Goal: Find contact information: Find contact information

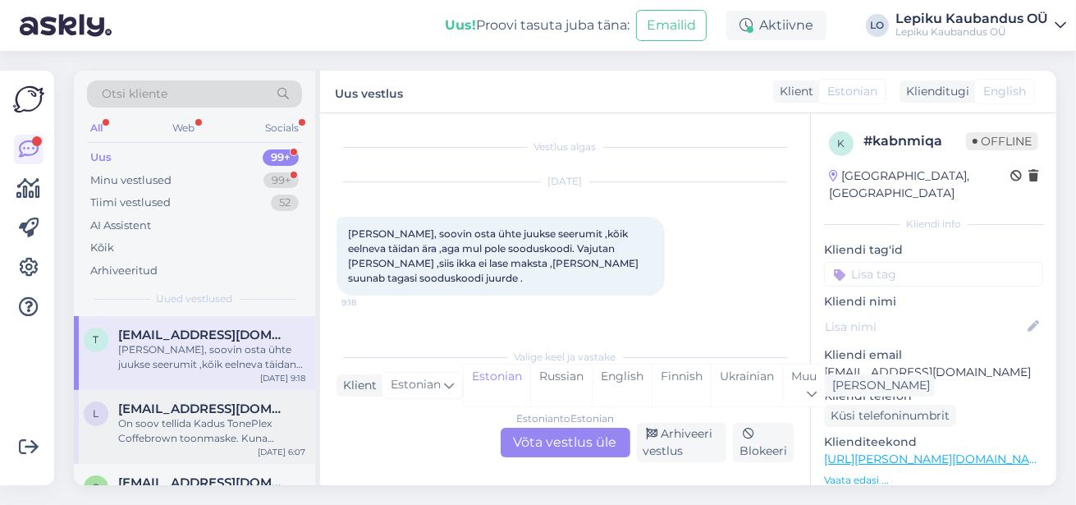
click at [237, 426] on div "On soov tellida Kadus TonePlex Coffebrown toonmaske. Kuna saadavus piiratud sii…" at bounding box center [211, 431] width 187 height 30
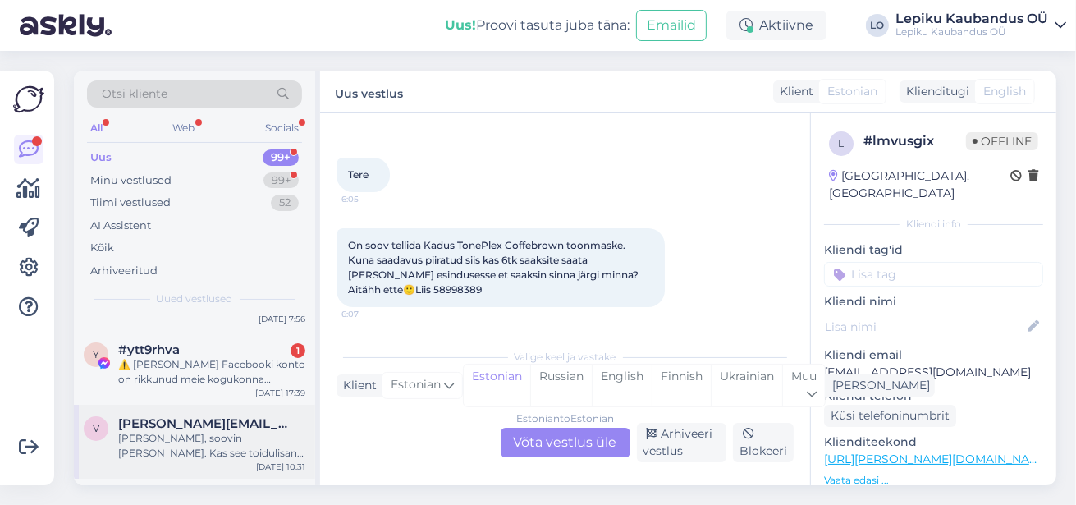
scroll to position [131, 0]
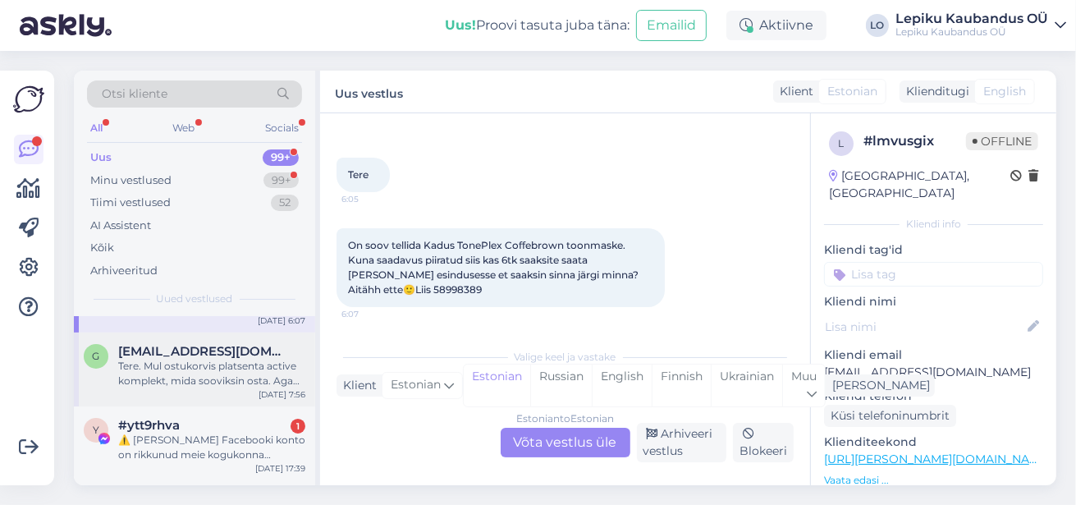
click at [232, 381] on div "Tere. Mul ostukorvis platsenta active komplekt, mida sooviksin osta. Aga [PERSO…" at bounding box center [211, 374] width 187 height 30
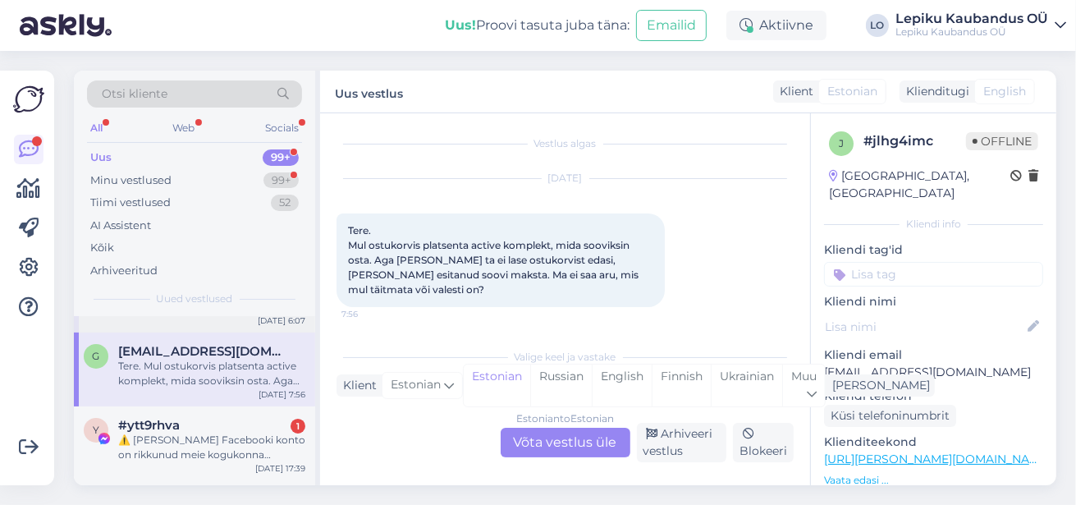
scroll to position [0, 0]
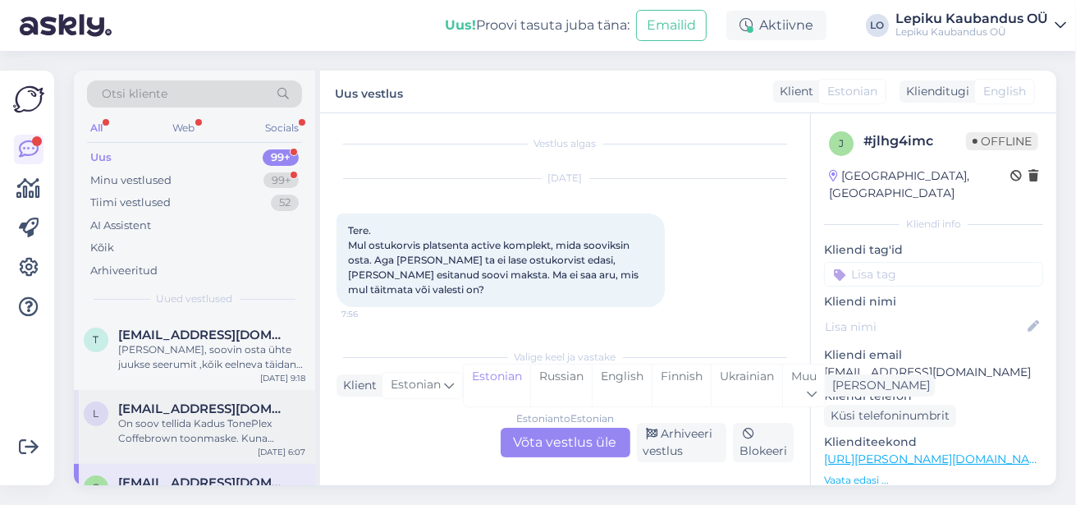
click at [208, 430] on div "On soov tellida Kadus TonePlex Coffebrown toonmaske. Kuna saadavus piiratud sii…" at bounding box center [211, 431] width 187 height 30
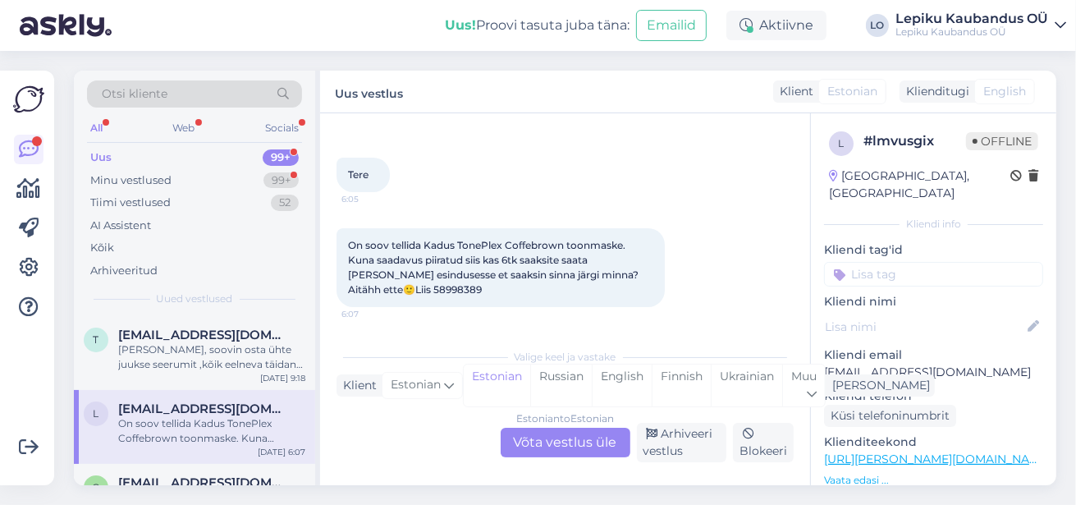
click at [973, 451] on link "[URL][PERSON_NAME][DOMAIN_NAME]" at bounding box center [937, 458] width 227 height 15
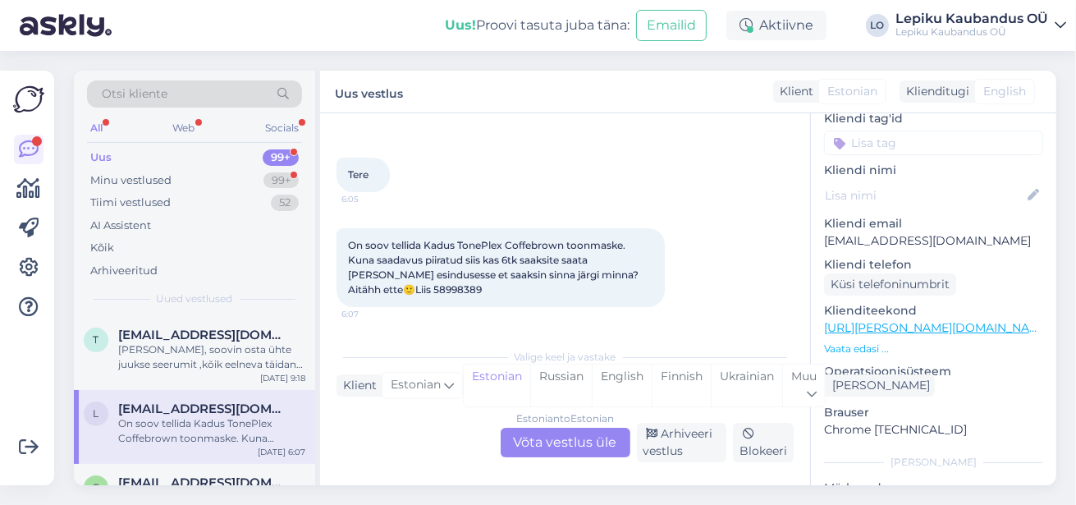
click at [851, 341] on p "Vaata edasi ..." at bounding box center [933, 348] width 219 height 15
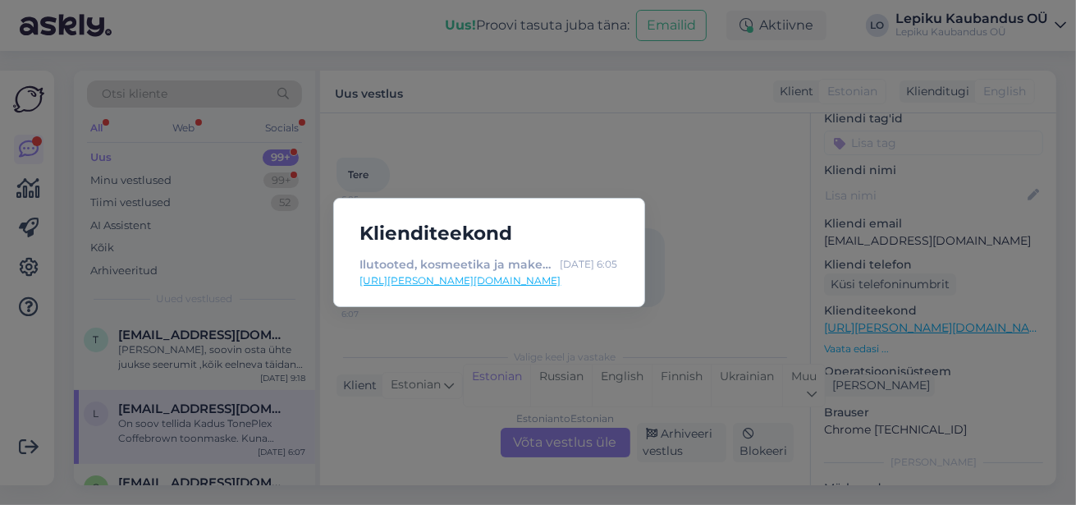
click at [465, 285] on link "[URL][PERSON_NAME][DOMAIN_NAME]" at bounding box center [489, 280] width 258 height 15
click at [660, 179] on div "Klienditeekond Ilutooted, kosmeetika ja make-up - Rosalind Aug 19 6:05 https://…" at bounding box center [538, 252] width 1076 height 505
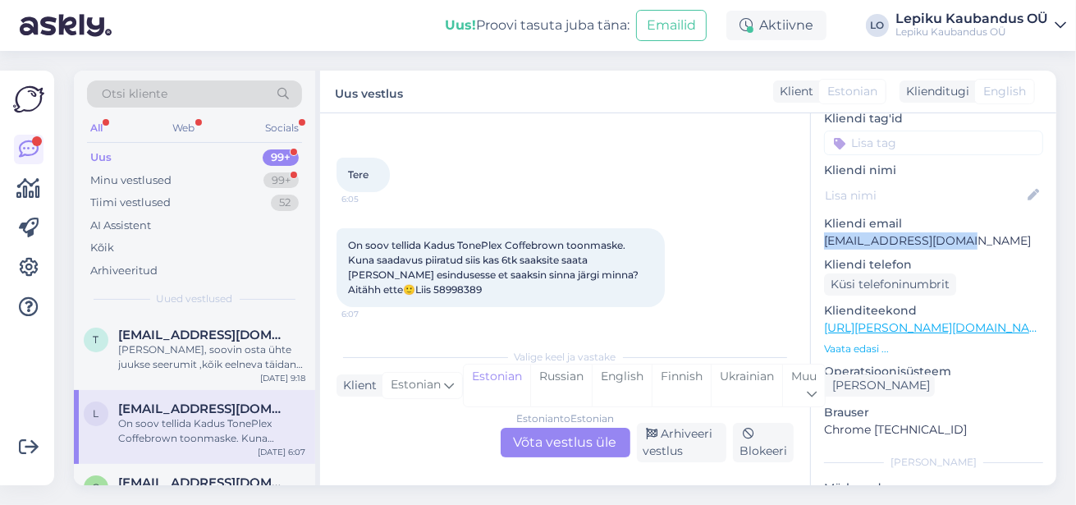
drag, startPoint x: 955, startPoint y: 224, endPoint x: 822, endPoint y: 223, distance: 132.2
click at [822, 223] on div "l # lmvusgix Offline Estonia, Tallinn Kliendi info Kliendi tag'id Kliendi nimi …" at bounding box center [933, 328] width 245 height 692
copy p "[EMAIL_ADDRESS][DOMAIN_NAME]"
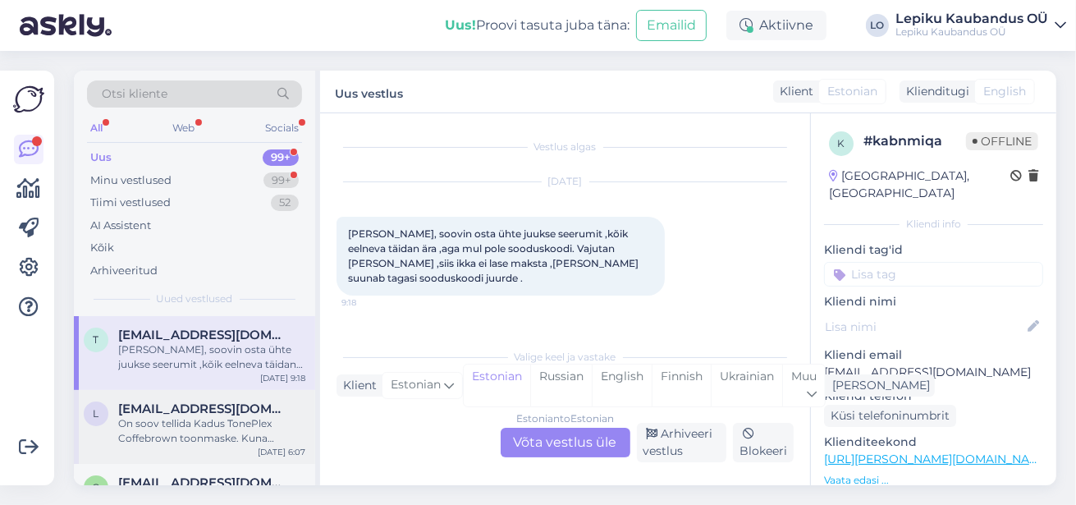
click at [180, 430] on div "On soov tellida Kadus TonePlex Coffebrown toonmaske. Kuna saadavus piiratud sii…" at bounding box center [211, 431] width 187 height 30
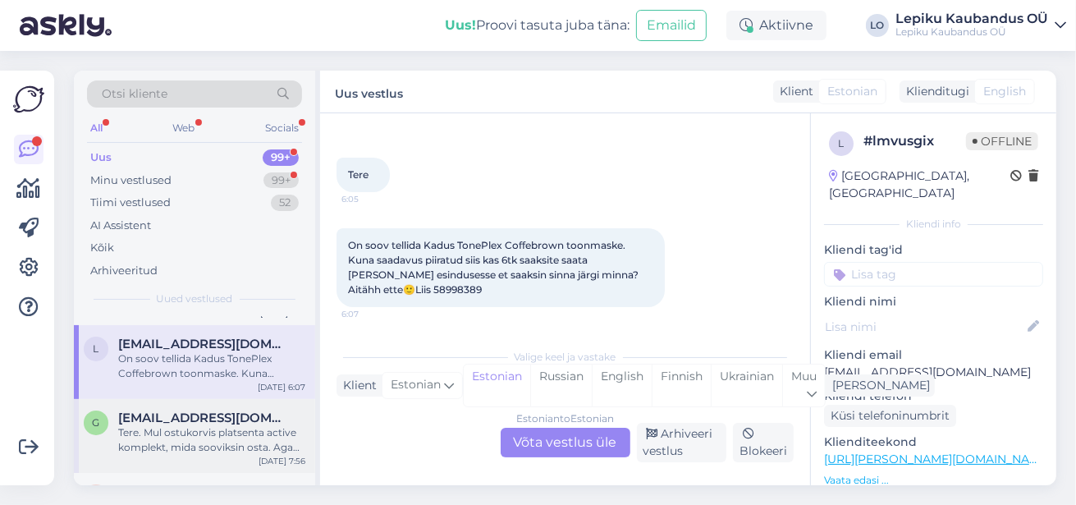
click at [188, 455] on div "Tere. Mul ostukorvis platsenta active komplekt, mida sooviksin osta. Aga [PERSO…" at bounding box center [211, 440] width 187 height 30
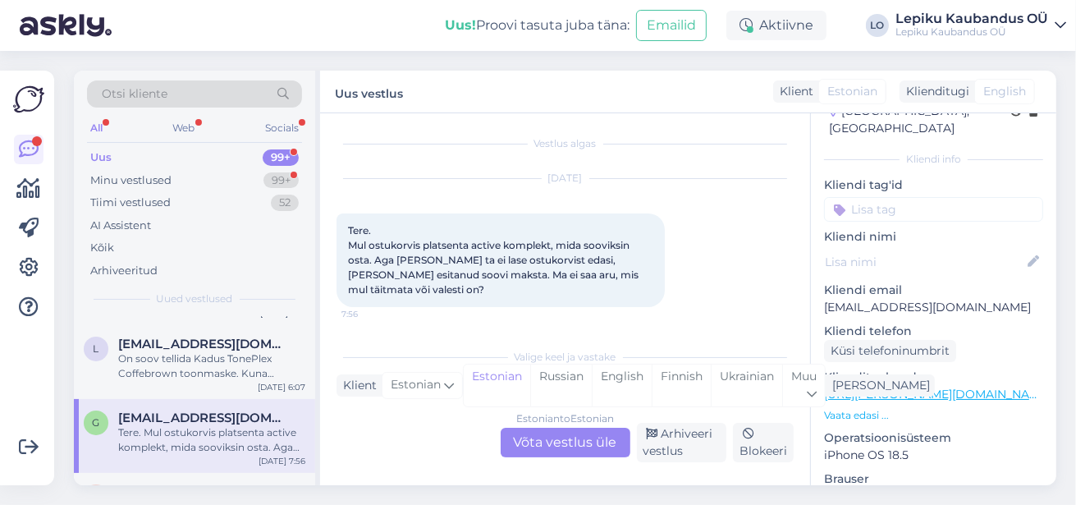
scroll to position [131, 0]
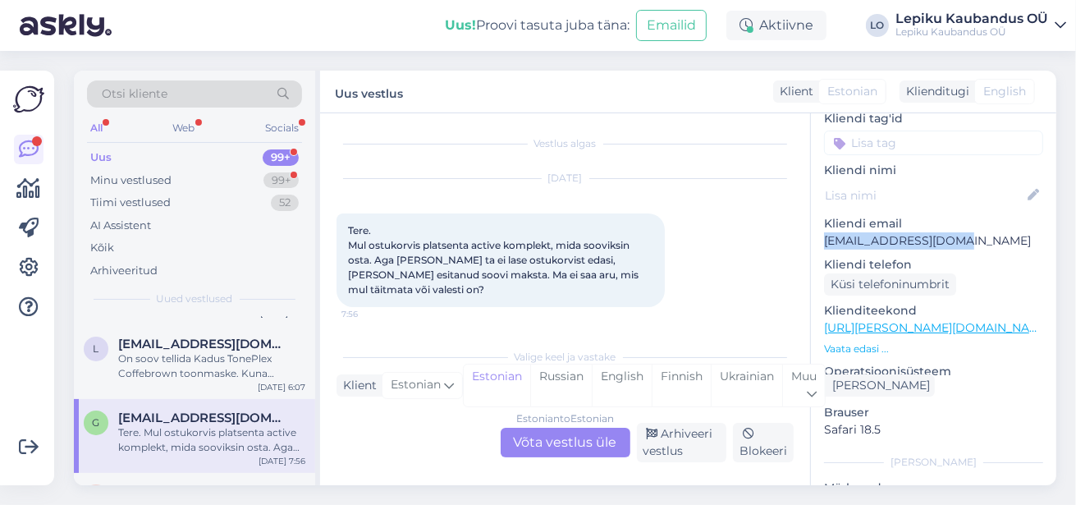
drag, startPoint x: 963, startPoint y: 220, endPoint x: 825, endPoint y: 227, distance: 138.1
click at [825, 232] on p "[EMAIL_ADDRESS][DOMAIN_NAME]" at bounding box center [933, 240] width 219 height 17
copy p "[EMAIL_ADDRESS][DOMAIN_NAME]"
